Goal: Book appointment/travel/reservation

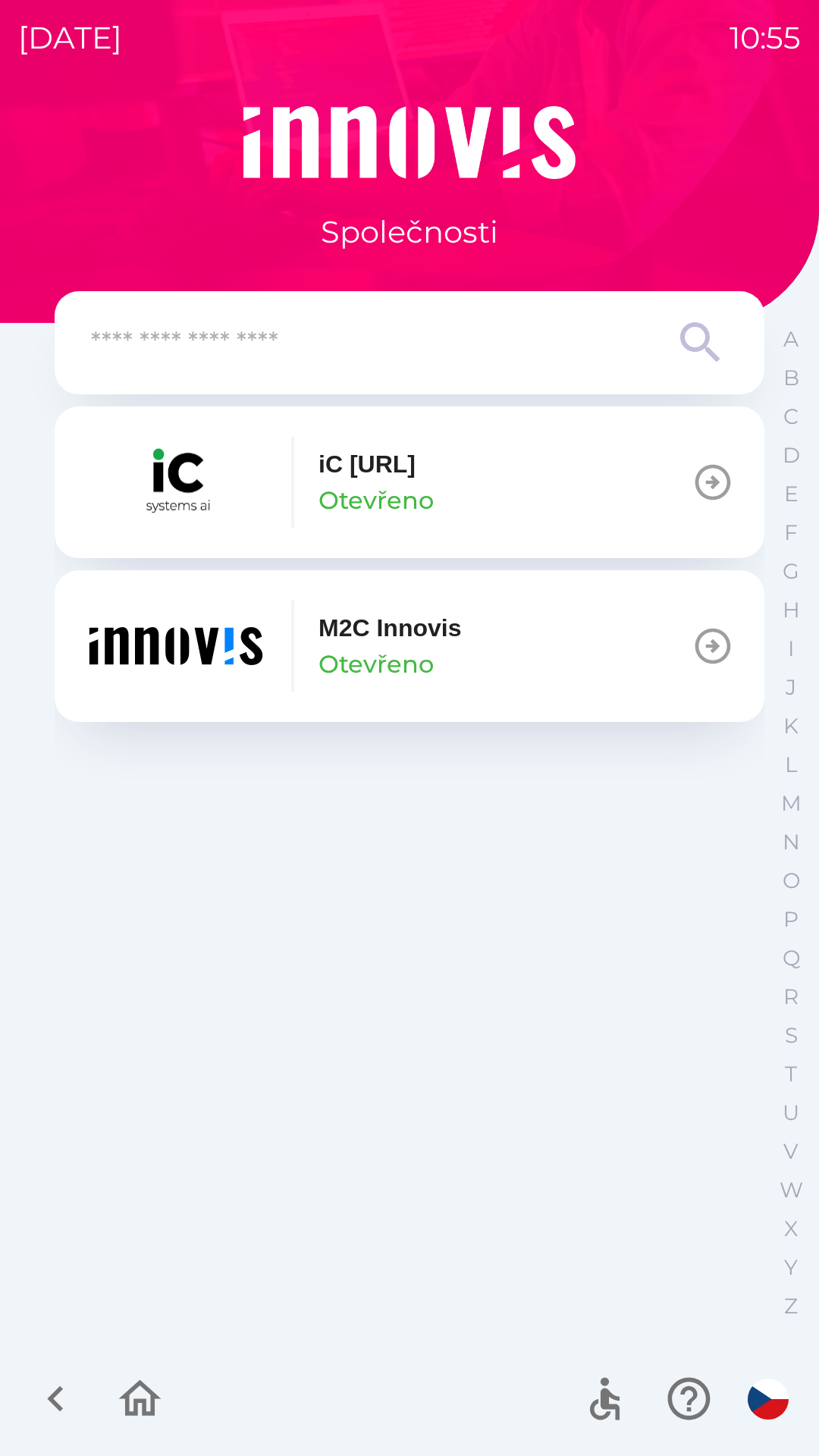
click at [414, 465] on p "iC [URL]" at bounding box center [367, 464] width 97 height 37
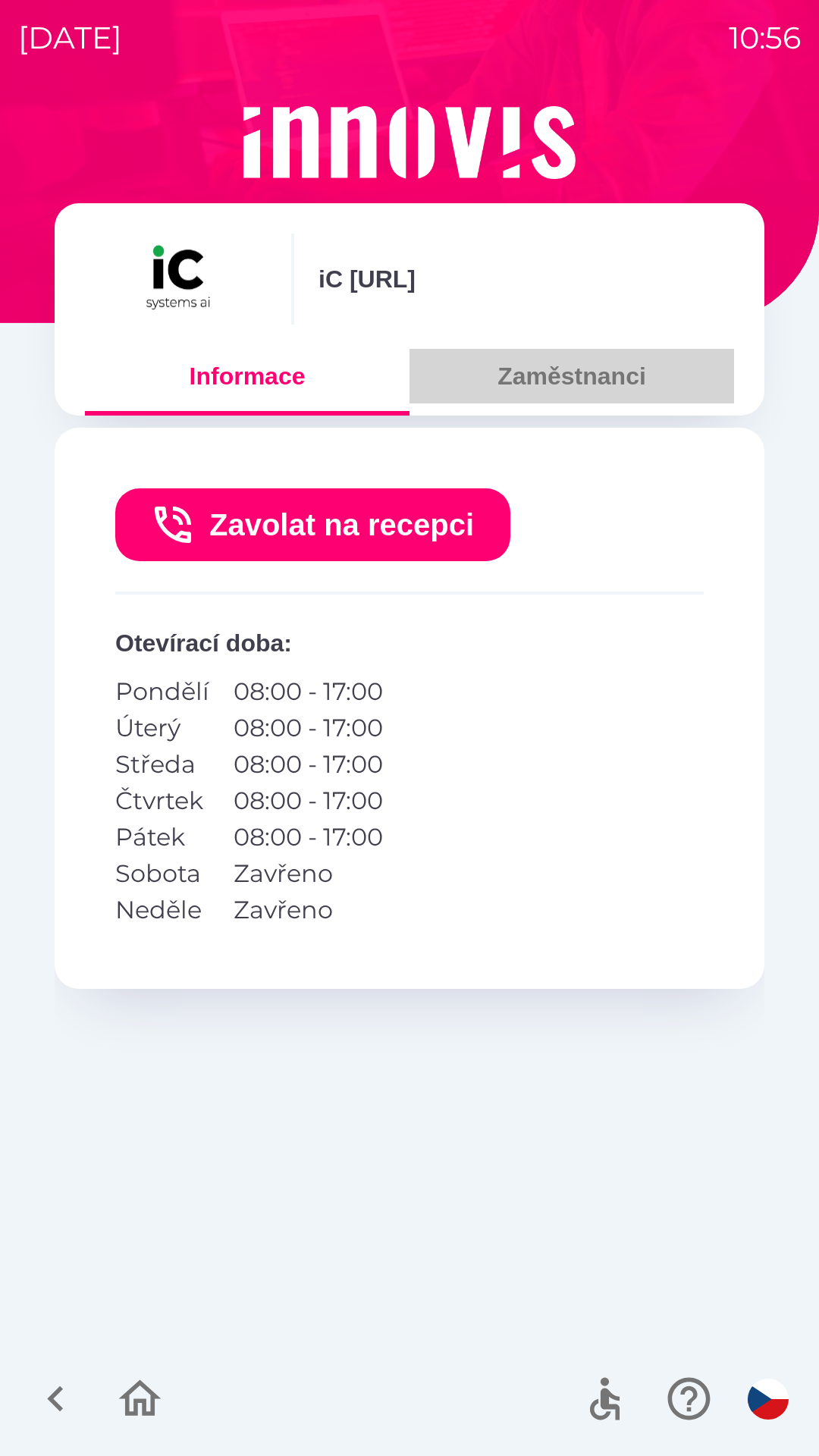
click at [537, 390] on button "Zaměstnanci" at bounding box center [572, 376] width 325 height 55
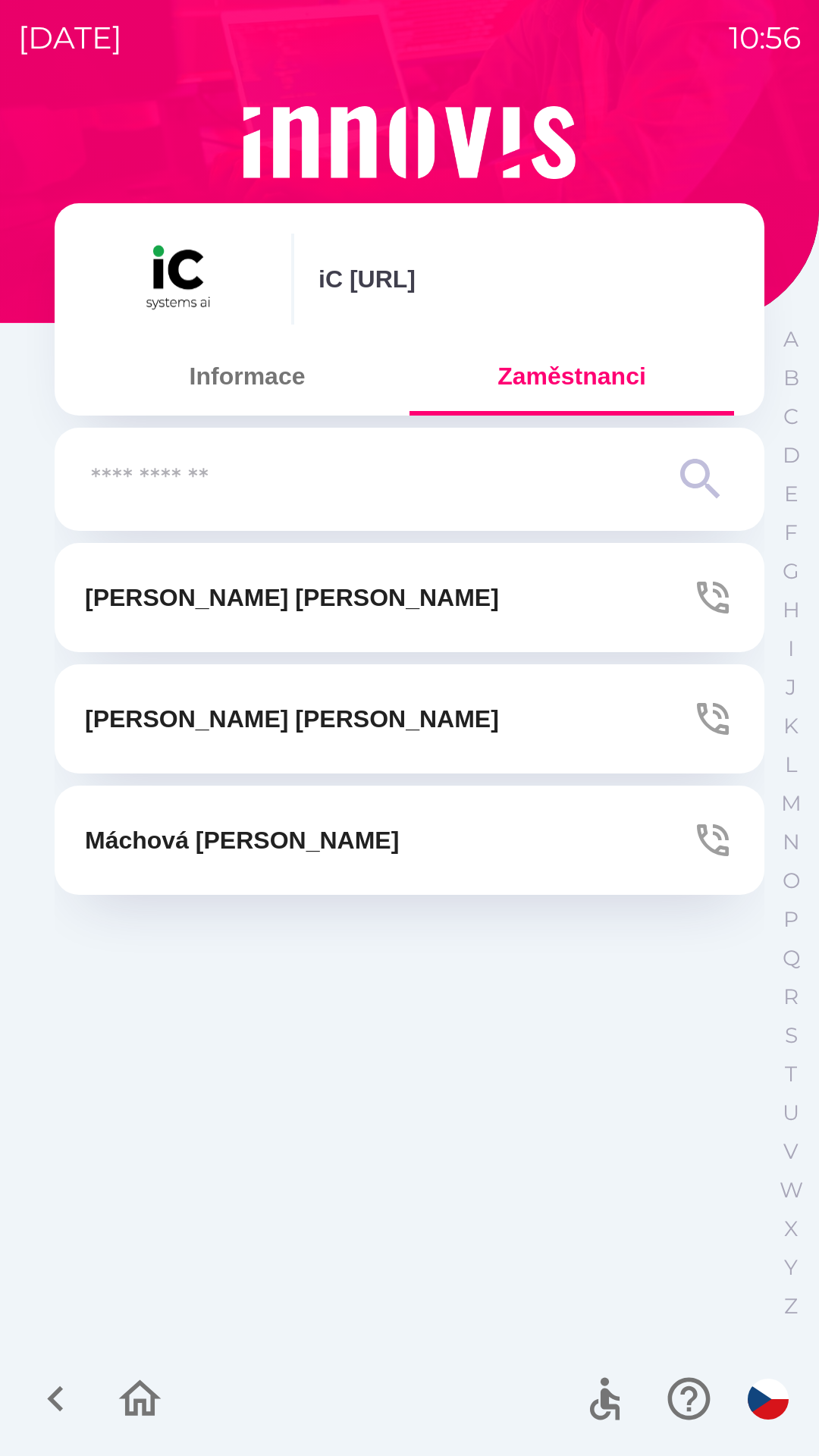
click at [431, 817] on button "[PERSON_NAME]" at bounding box center [409, 840] width 710 height 109
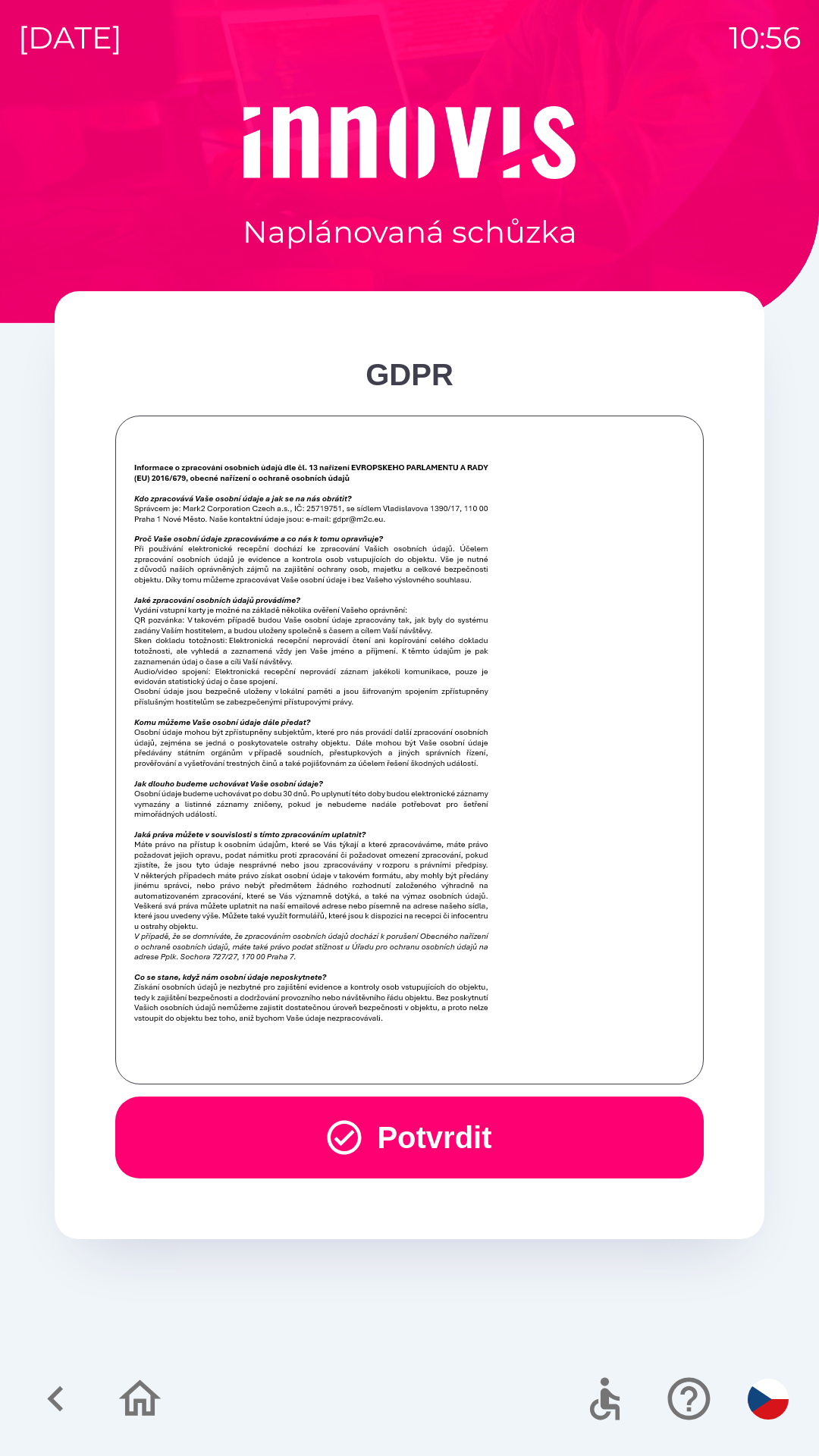
click at [450, 1131] on button "Potvrdit" at bounding box center [410, 1137] width 589 height 82
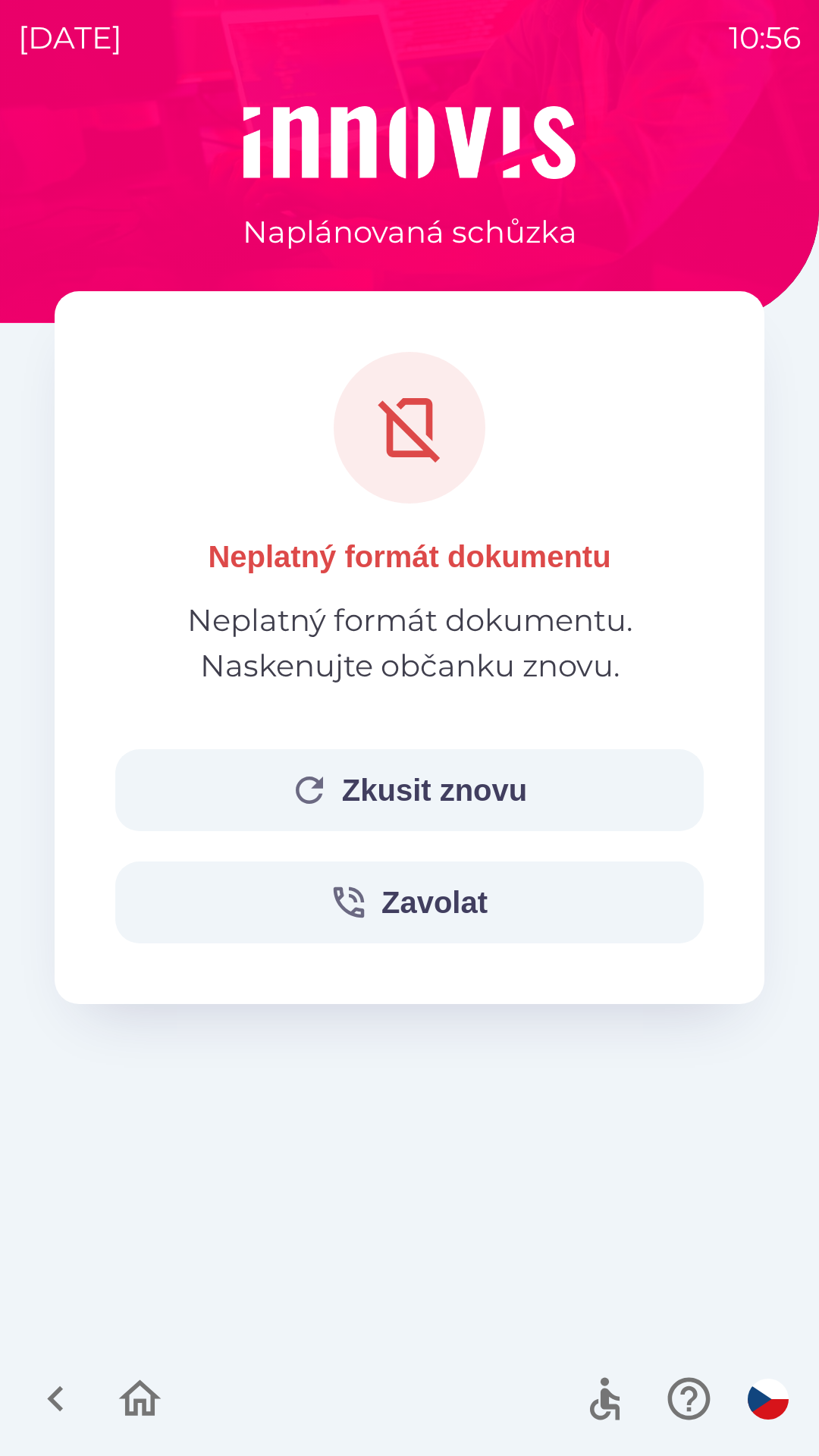
click at [448, 772] on button "Zkusit znovu" at bounding box center [410, 790] width 589 height 82
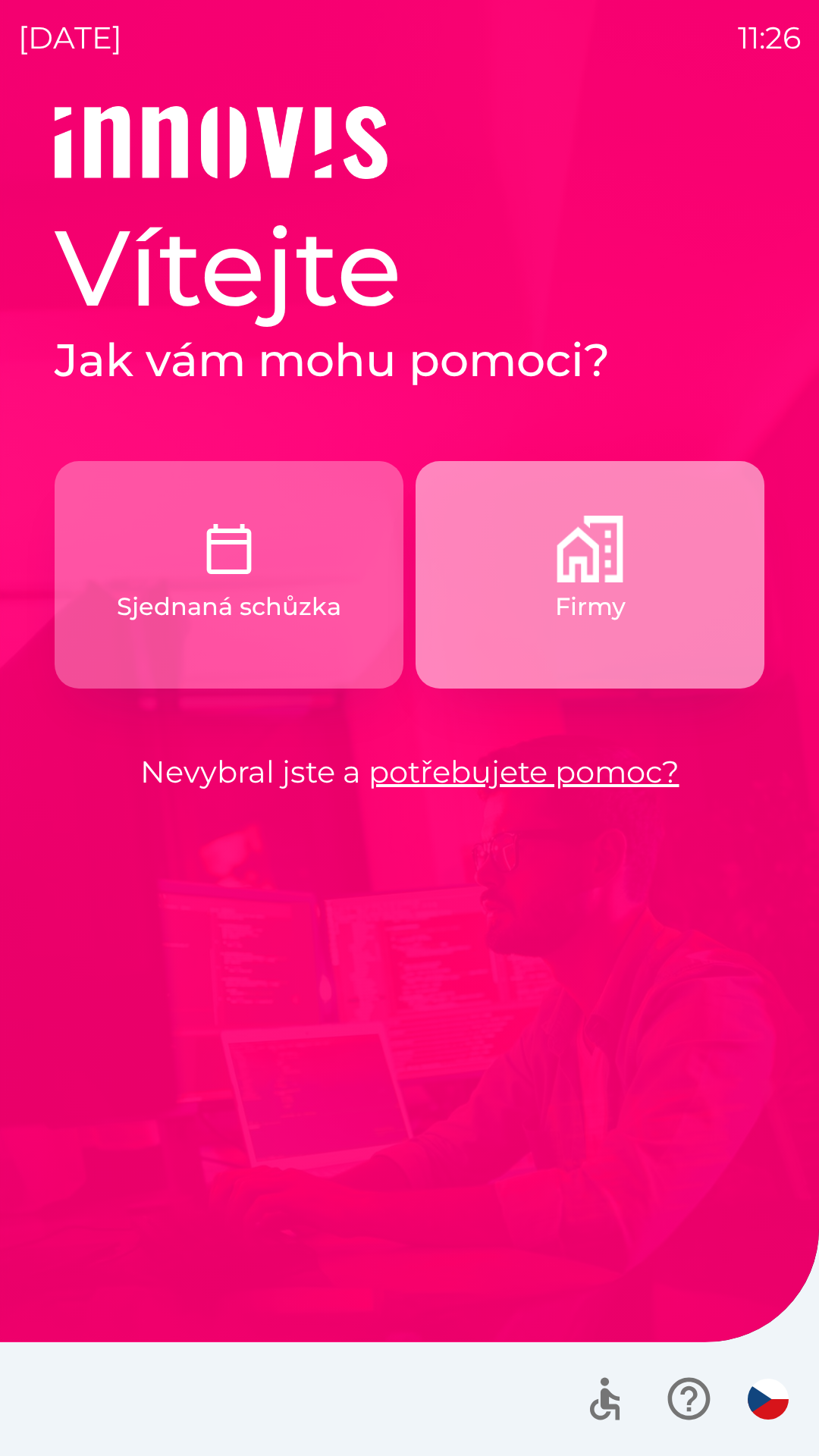
click at [601, 578] on img "button" at bounding box center [590, 549] width 67 height 67
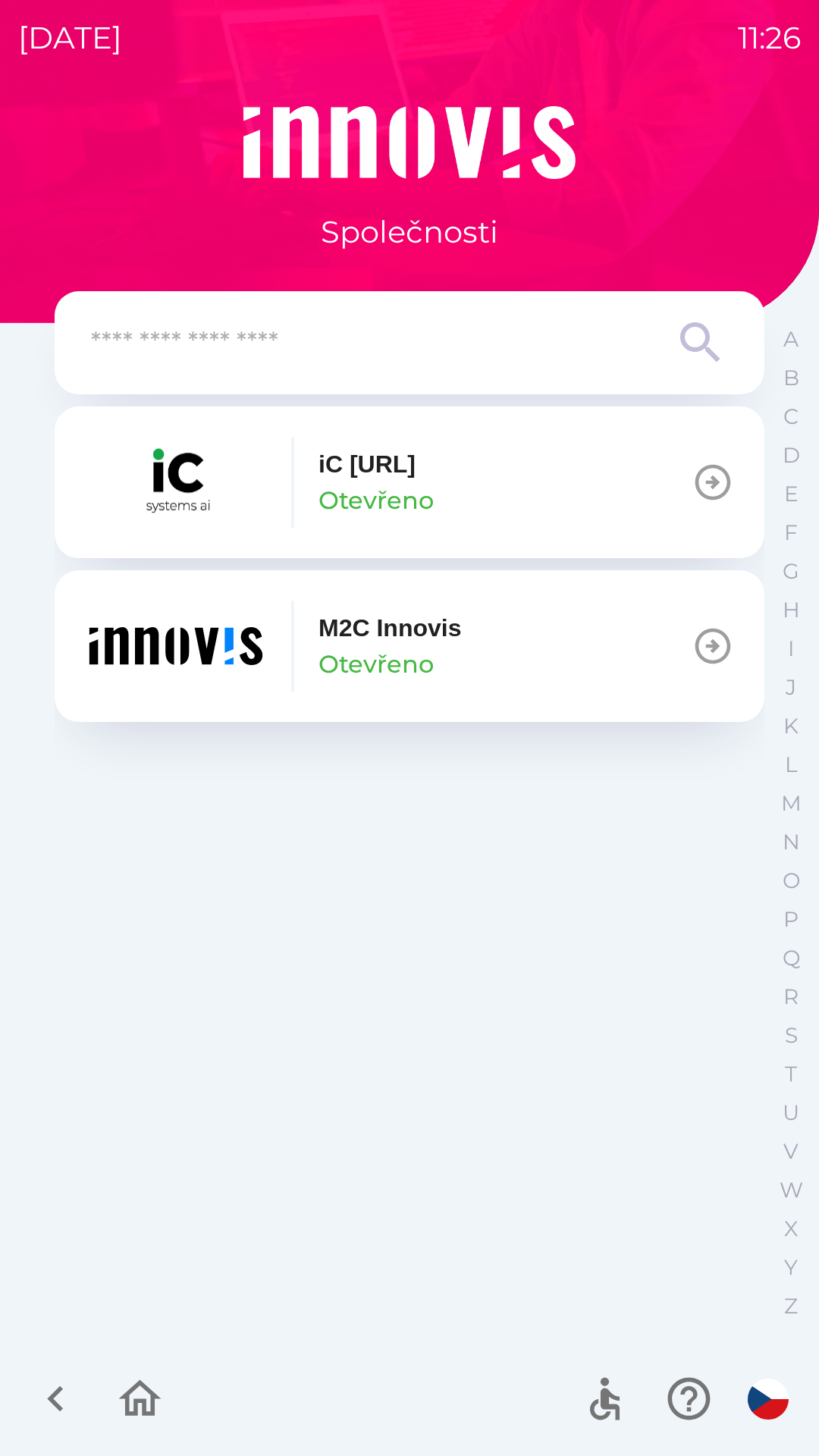
click at [497, 490] on button "iC [URL] Otevřeno" at bounding box center [409, 481] width 710 height 151
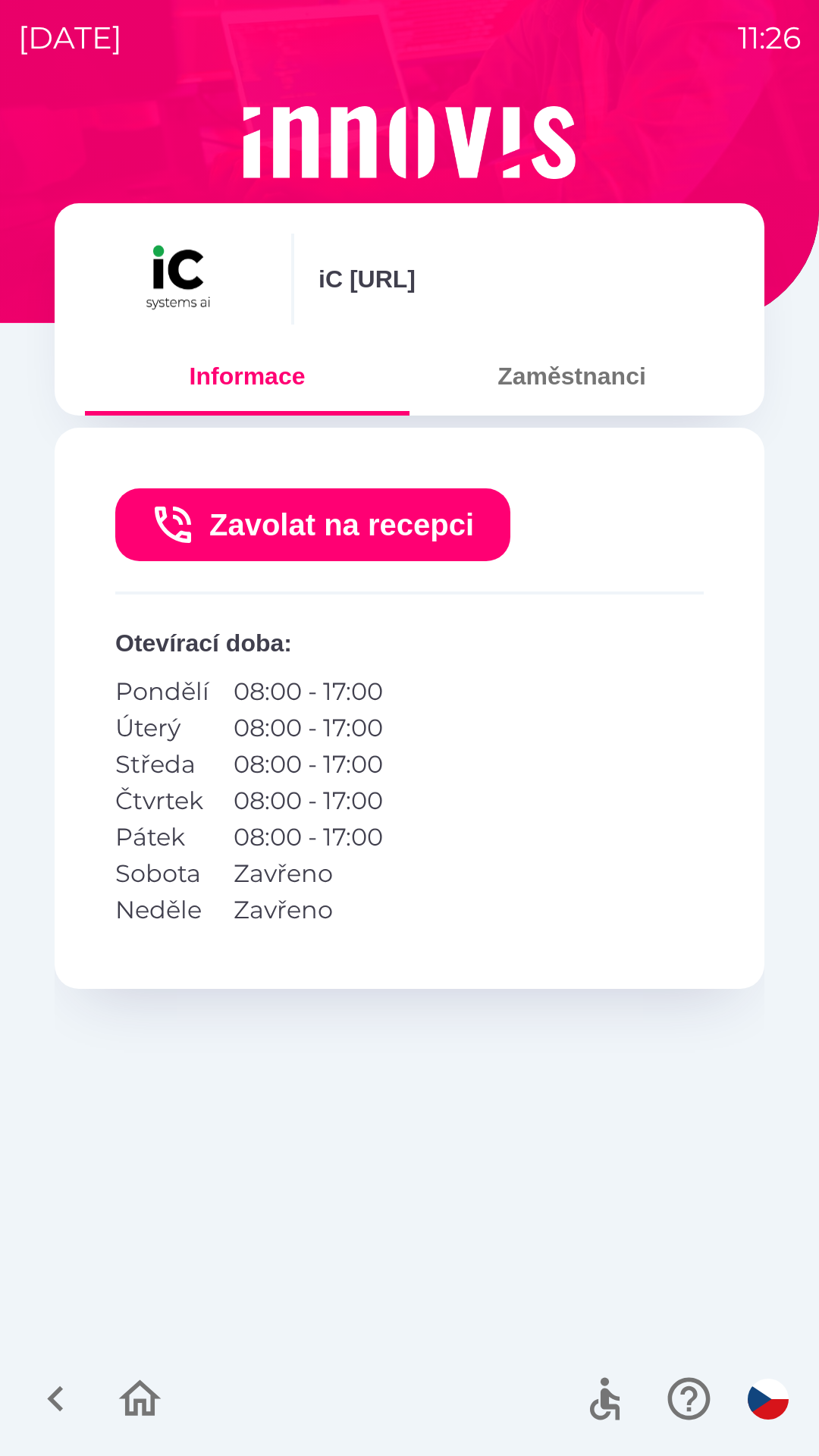
click at [584, 371] on button "Zaměstnanci" at bounding box center [572, 376] width 325 height 55
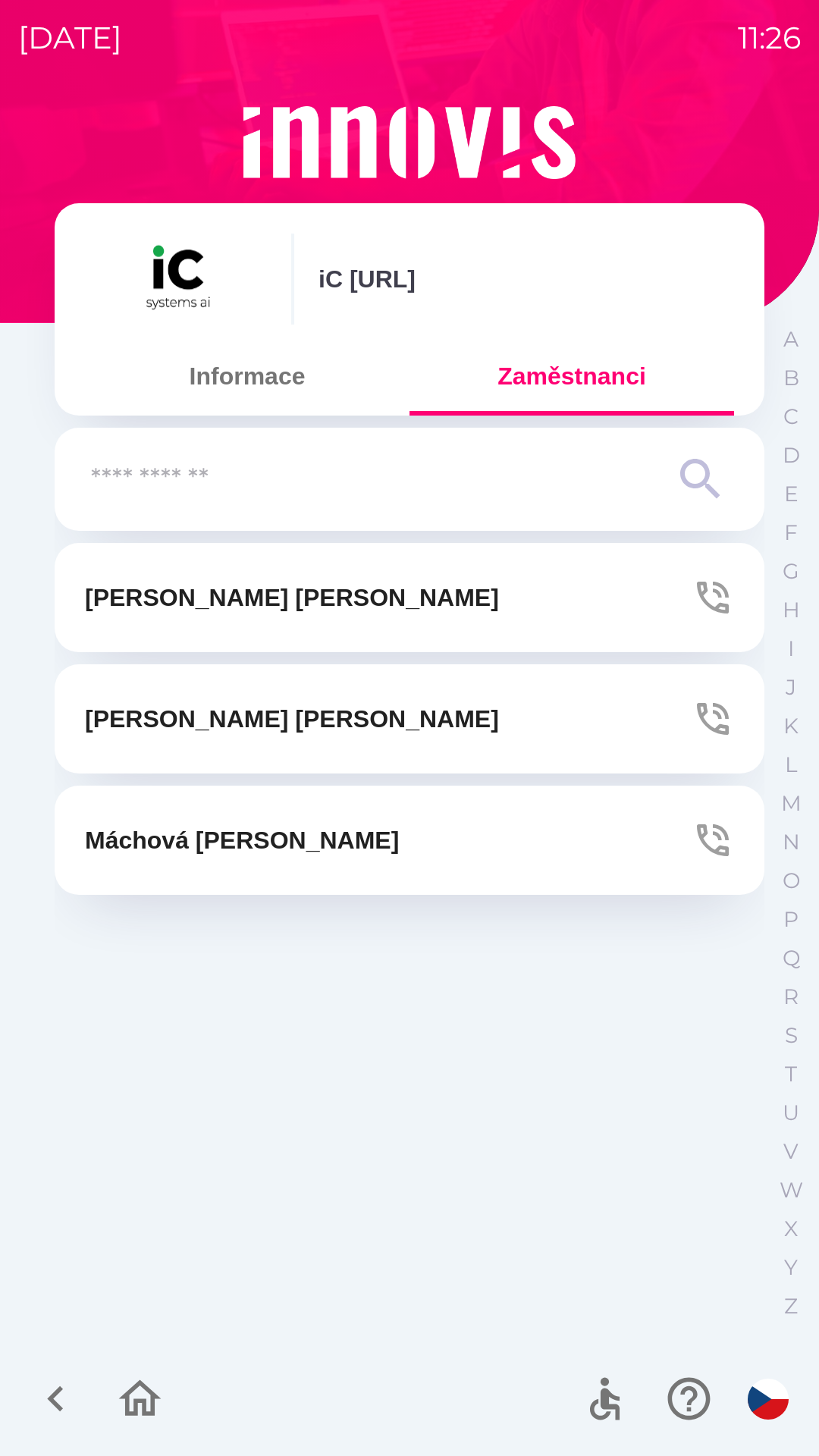
click at [263, 368] on button "Informace" at bounding box center [247, 376] width 325 height 55
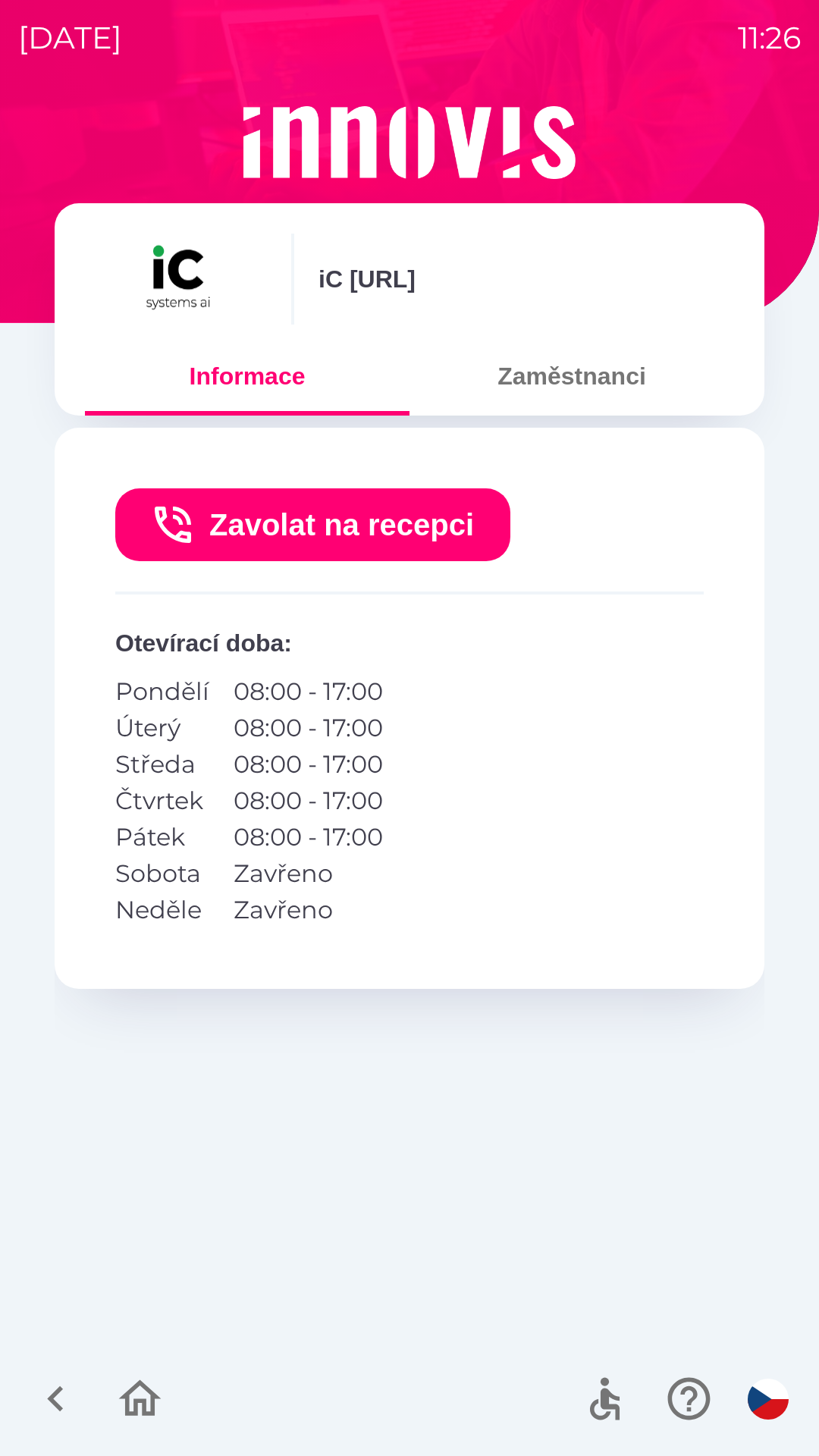
click at [153, 1410] on icon "button" at bounding box center [140, 1398] width 42 height 37
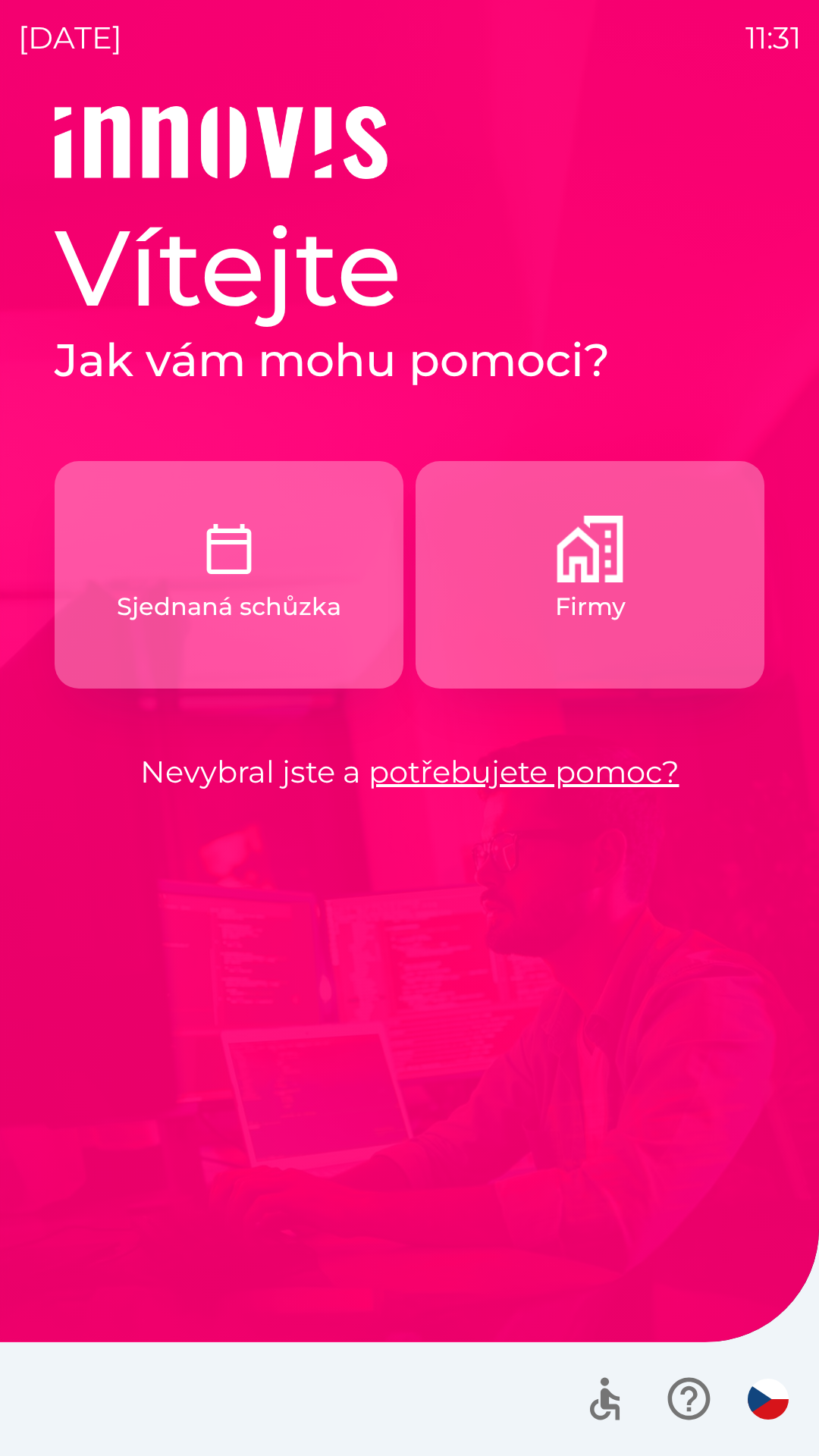
click at [581, 560] on img "button" at bounding box center [590, 549] width 67 height 67
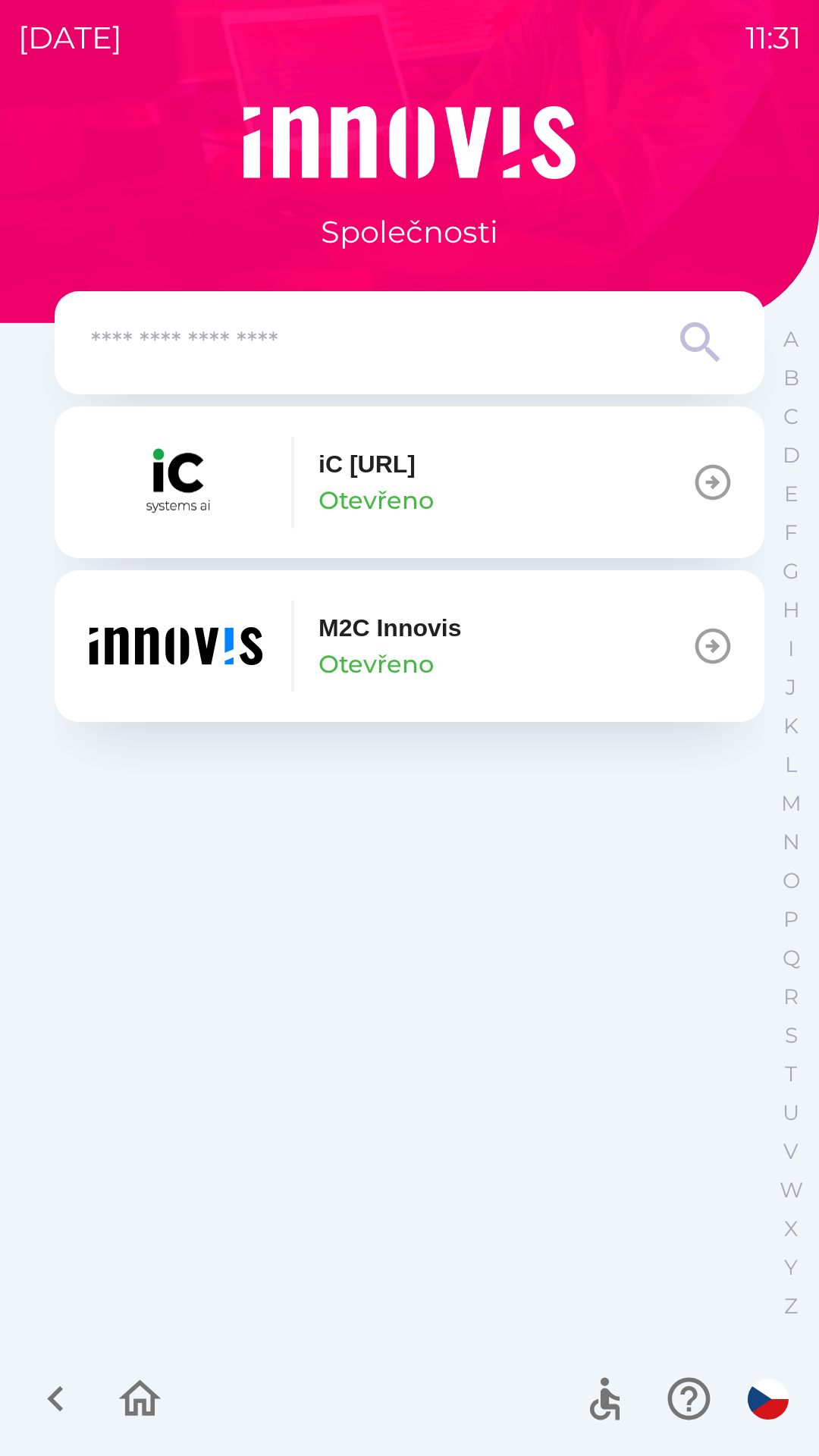
click at [541, 490] on button "iC [URL] Otevřeno" at bounding box center [409, 481] width 710 height 151
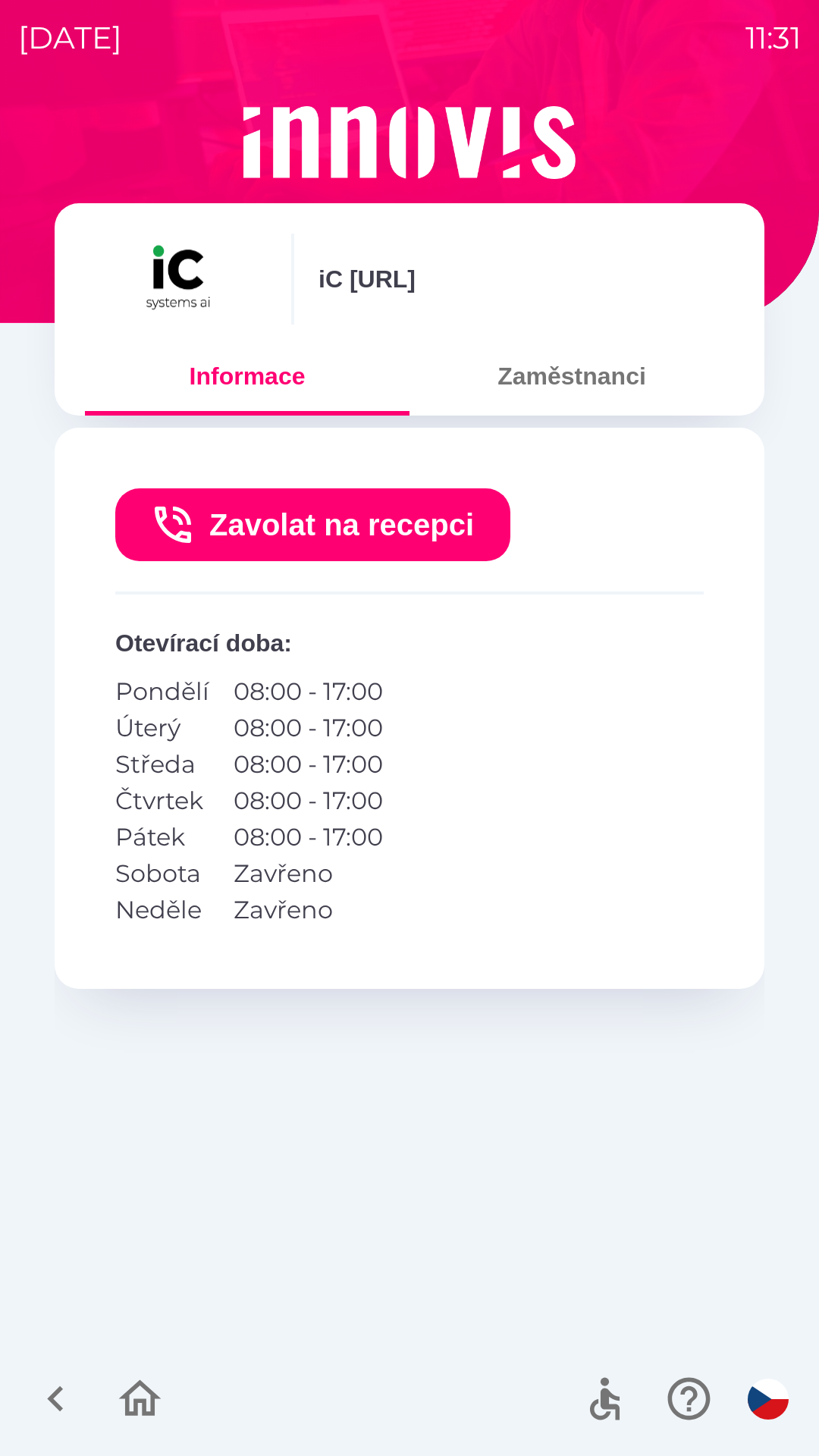
click at [571, 400] on button "Zaměstnanci" at bounding box center [572, 376] width 325 height 55
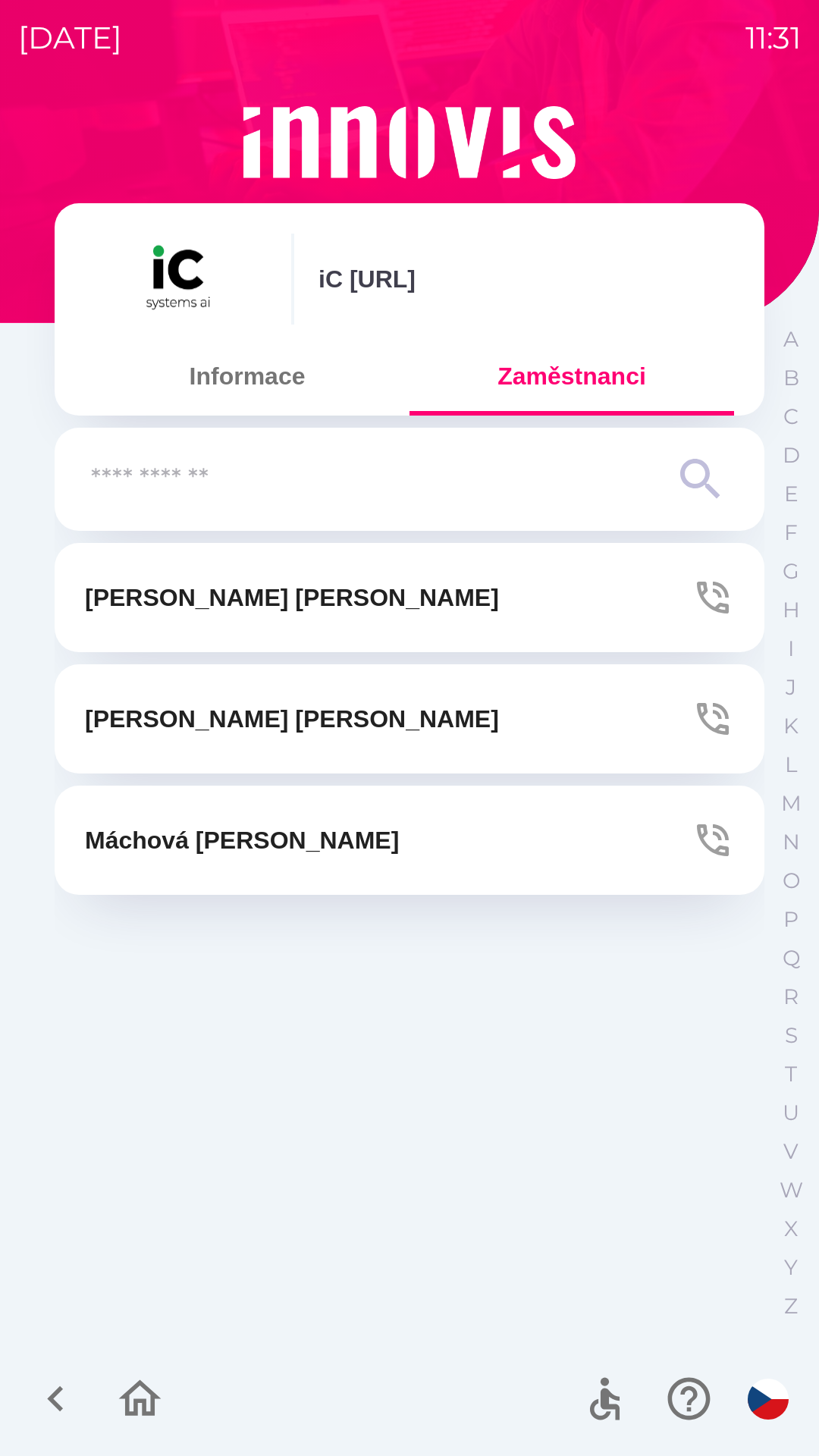
click at [322, 738] on button "[PERSON_NAME]" at bounding box center [409, 719] width 710 height 109
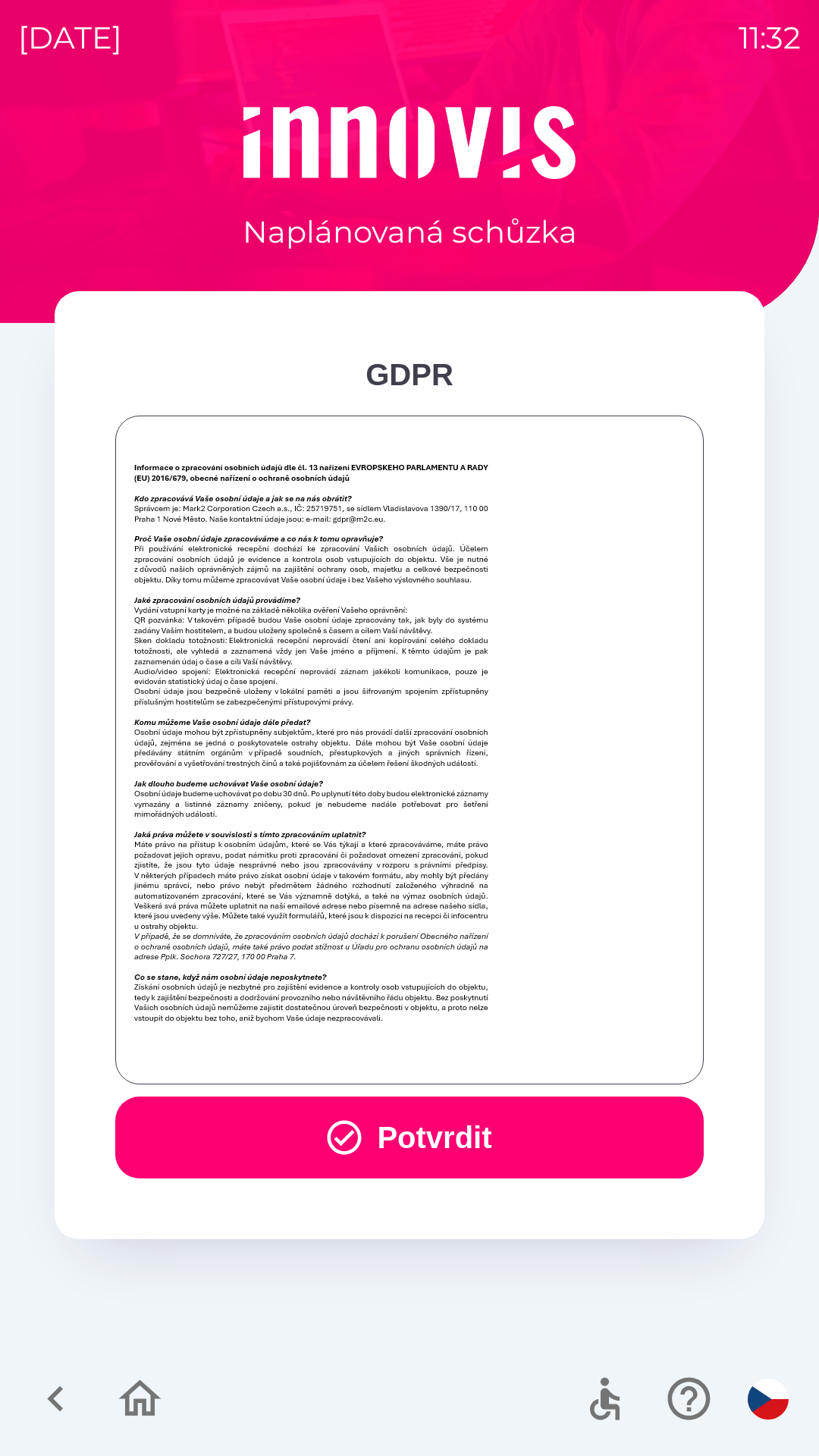
click at [415, 1125] on button "Potvrdit" at bounding box center [410, 1137] width 589 height 82
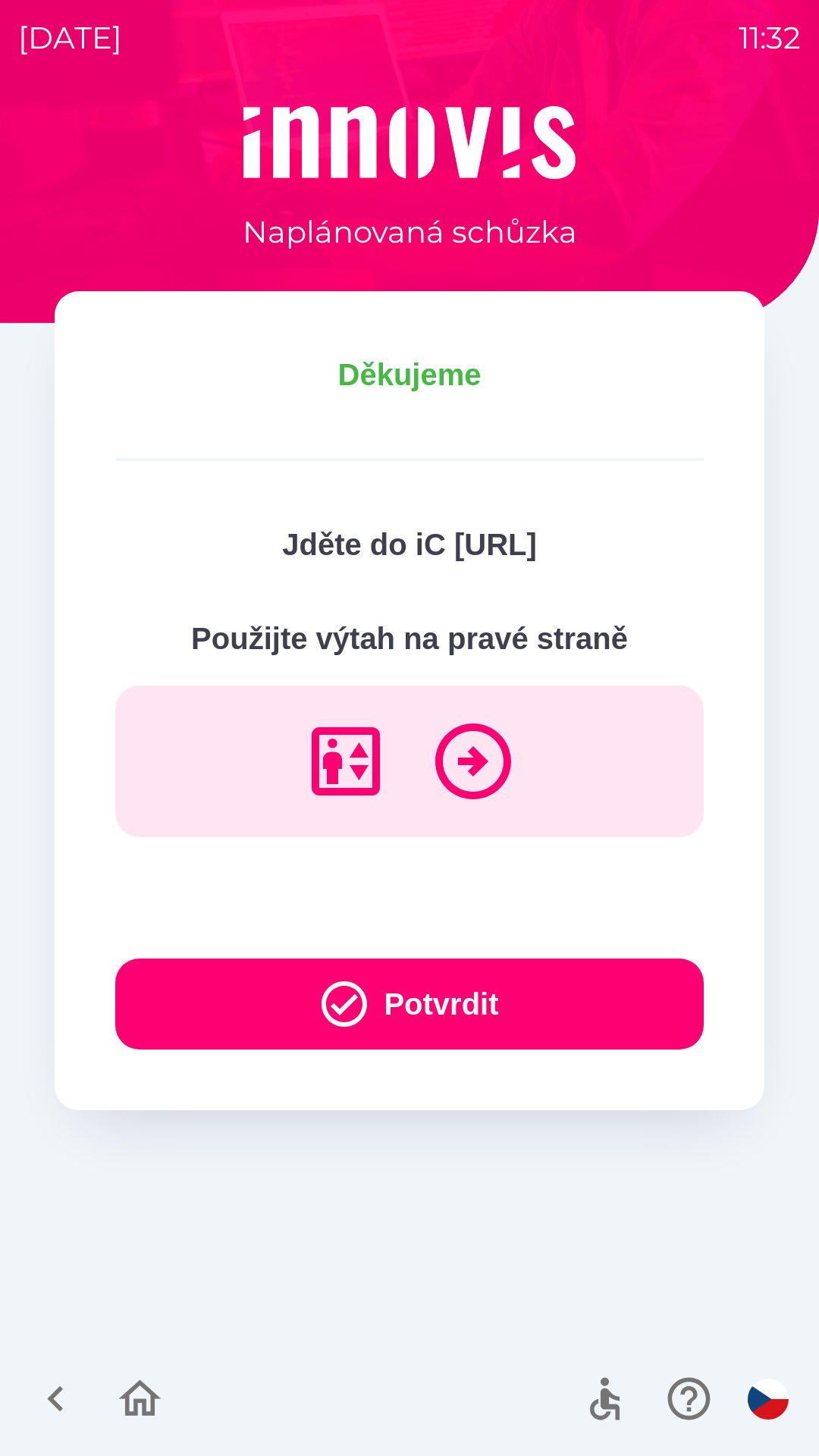
click at [526, 995] on button "Potvrdit" at bounding box center [410, 1004] width 589 height 91
